Goal: Task Accomplishment & Management: Manage account settings

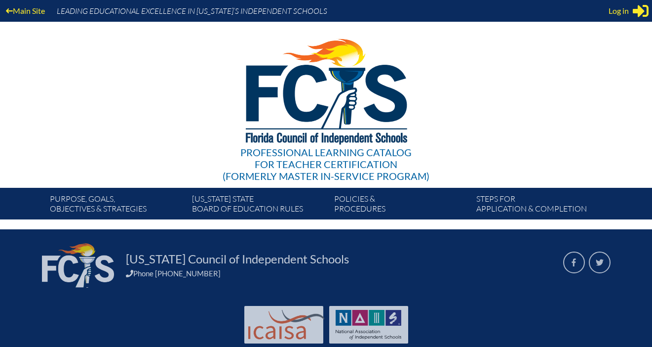
click at [457, 93] on div "Professional Learning Catalog for Teacher Certification (formerly Master In-ser…" at bounding box center [326, 105] width 600 height 166
click at [640, 12] on icon at bounding box center [641, 11] width 16 height 12
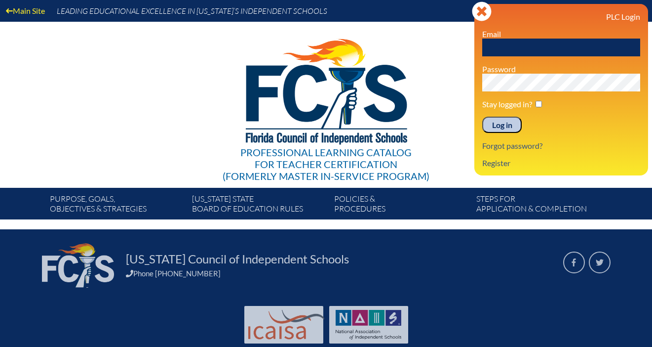
click at [525, 43] on input "text" at bounding box center [561, 48] width 158 height 18
type input "[EMAIL_ADDRESS][DOMAIN_NAME]"
click at [542, 105] on input "checkbox" at bounding box center [539, 104] width 6 height 6
checkbox input "true"
click at [494, 124] on input "Log in" at bounding box center [501, 124] width 39 height 17
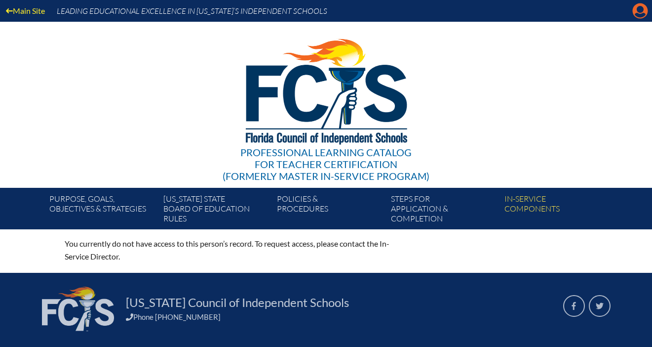
click at [638, 11] on icon "Manage account" at bounding box center [640, 11] width 16 height 16
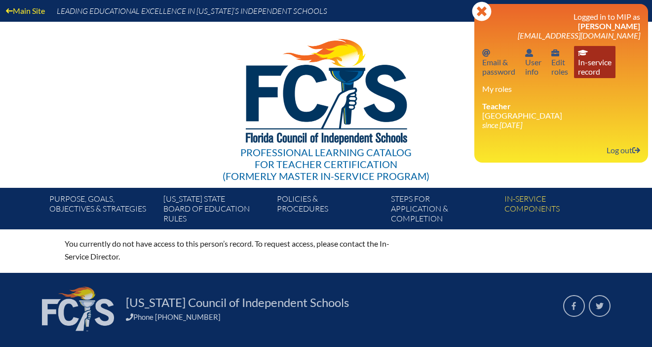
click at [594, 64] on link "In-service record In-service record" at bounding box center [594, 62] width 41 height 32
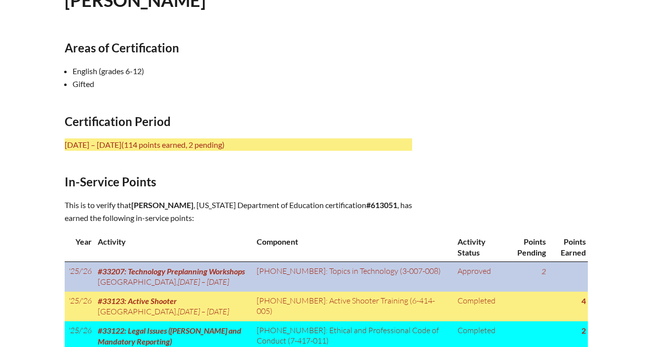
scroll to position [332, 0]
